Goal: Task Accomplishment & Management: Complete application form

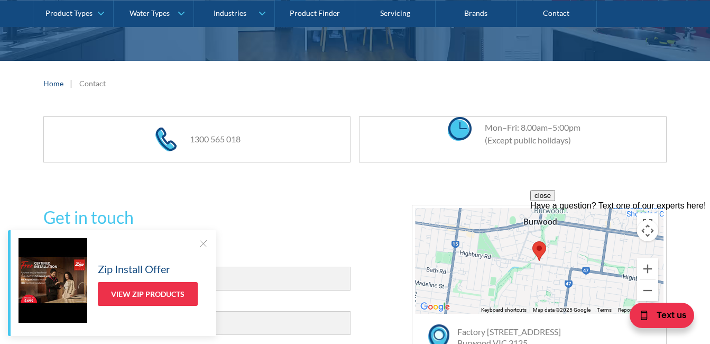
scroll to position [211, 0]
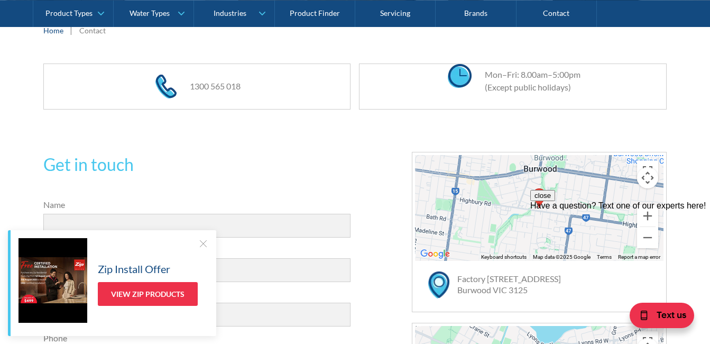
click at [201, 243] on div at bounding box center [203, 243] width 11 height 11
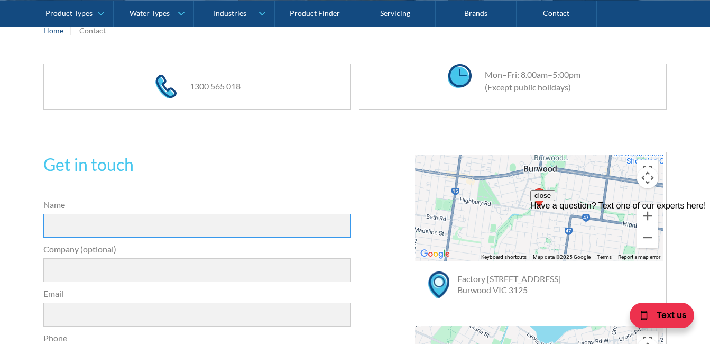
click at [187, 229] on input "Name" at bounding box center [197, 226] width 308 height 24
type input "[PERSON_NAME]"
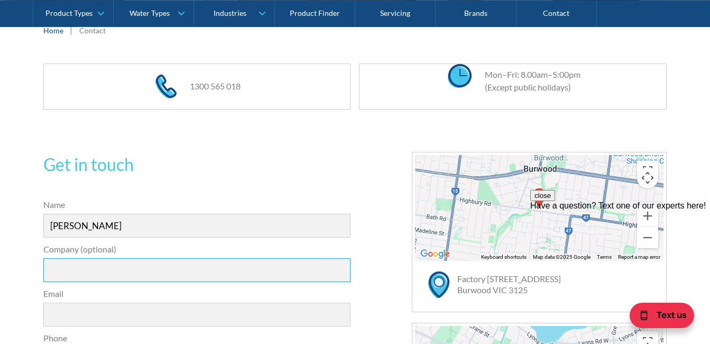
type input "HI-TECH MEMBRANES CO., LTD."
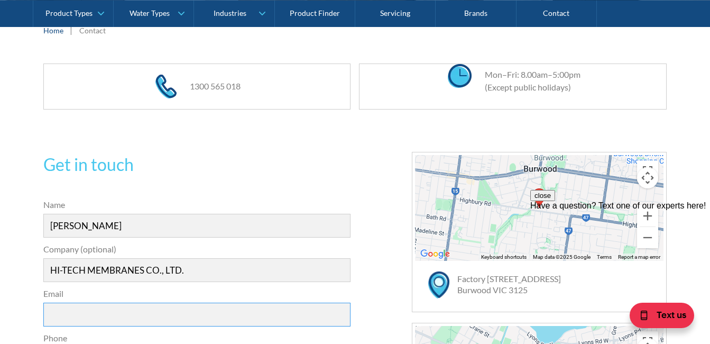
type input "[PERSON_NAME][EMAIL_ADDRESS][DOMAIN_NAME]"
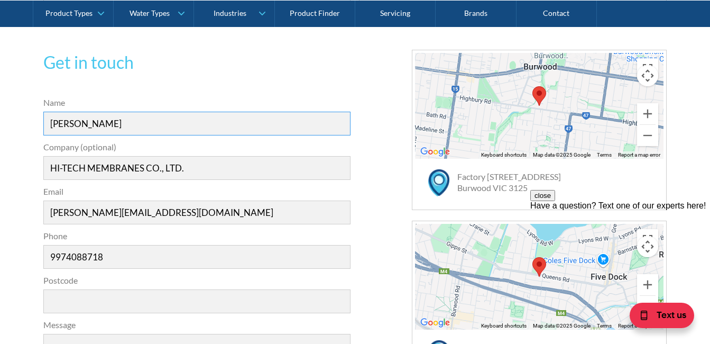
scroll to position [317, 0]
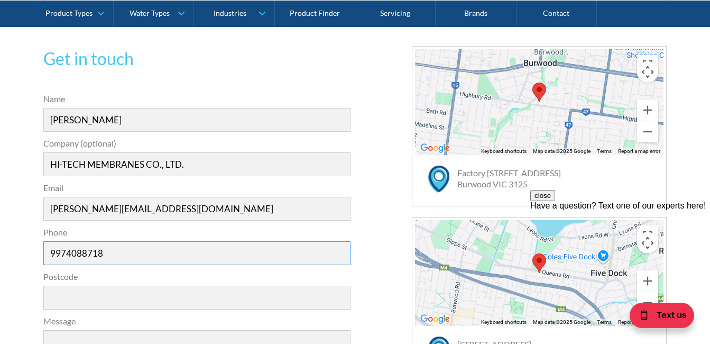
click at [52, 250] on input "9974088718" at bounding box center [197, 253] width 308 height 24
type input "[PHONE_NUMBER]"
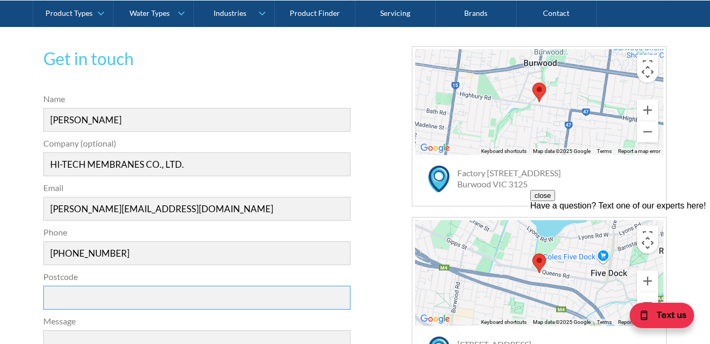
click at [87, 300] on input "Postcode" at bounding box center [197, 297] width 308 height 24
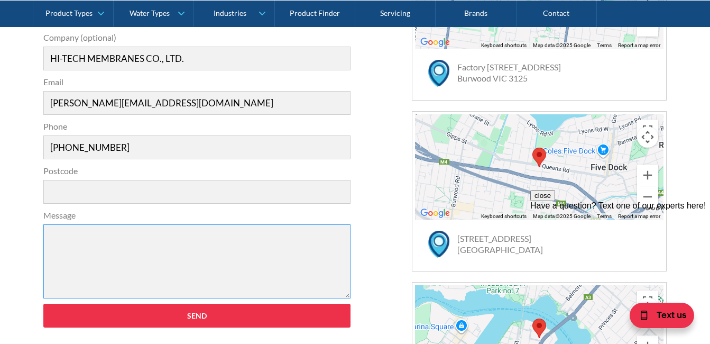
drag, startPoint x: 93, startPoint y: 255, endPoint x: 62, endPoint y: 244, distance: 32.3
click at [62, 244] on textarea "Message" at bounding box center [197, 261] width 308 height 74
type textarea "Dear [PERSON_NAME], We are pleased to introduce Hi-Tech Membranes Co., Ltd., a …"
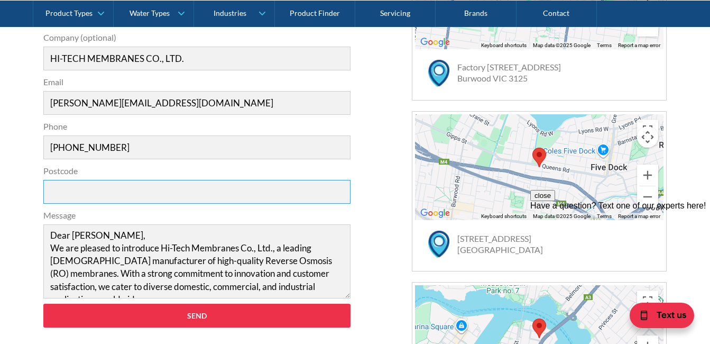
click at [79, 195] on input "Postcode" at bounding box center [197, 192] width 308 height 24
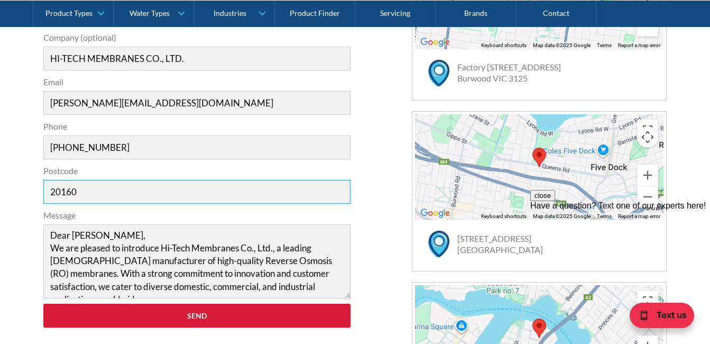
type input "20160"
click at [157, 318] on input "Send" at bounding box center [197, 315] width 308 height 24
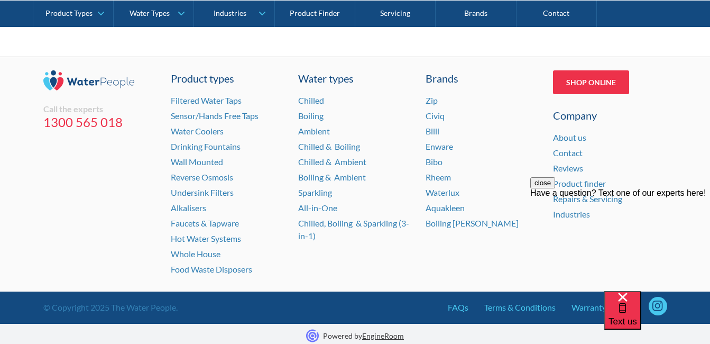
scroll to position [327, 0]
